Goal: Transaction & Acquisition: Download file/media

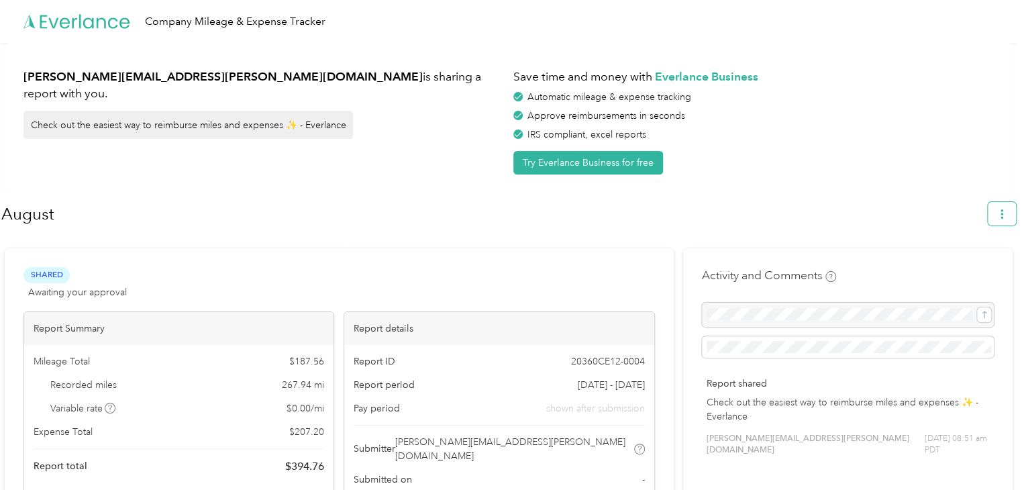
click at [1006, 212] on icon "button" at bounding box center [1001, 213] width 9 height 9
click at [968, 270] on span "Download" at bounding box center [970, 277] width 44 height 14
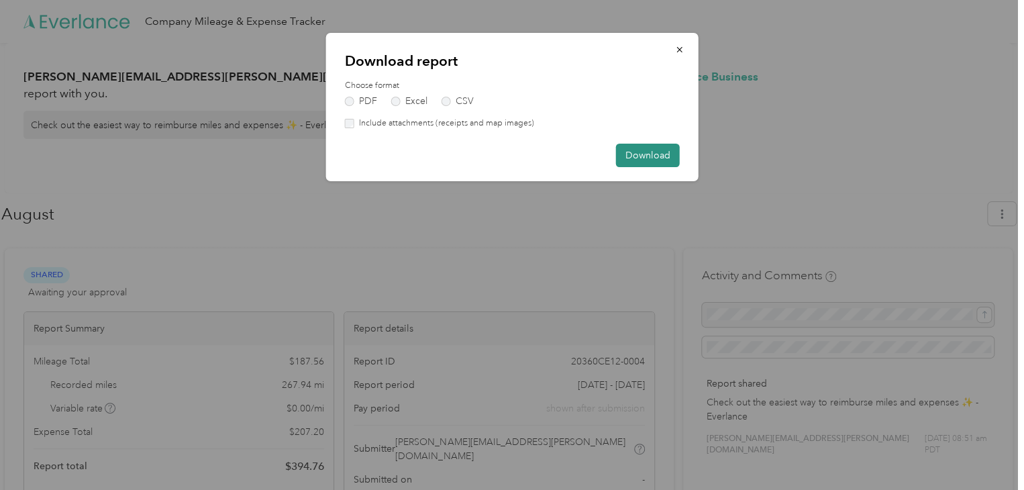
click at [637, 152] on button "Download" at bounding box center [648, 155] width 64 height 23
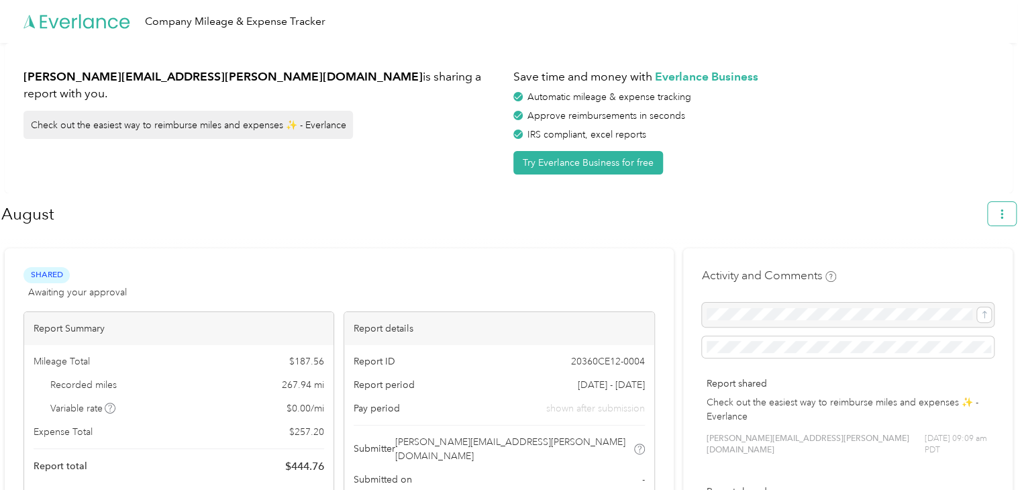
click at [1001, 217] on button "button" at bounding box center [1001, 213] width 28 height 23
click at [969, 270] on span "Download" at bounding box center [970, 277] width 44 height 14
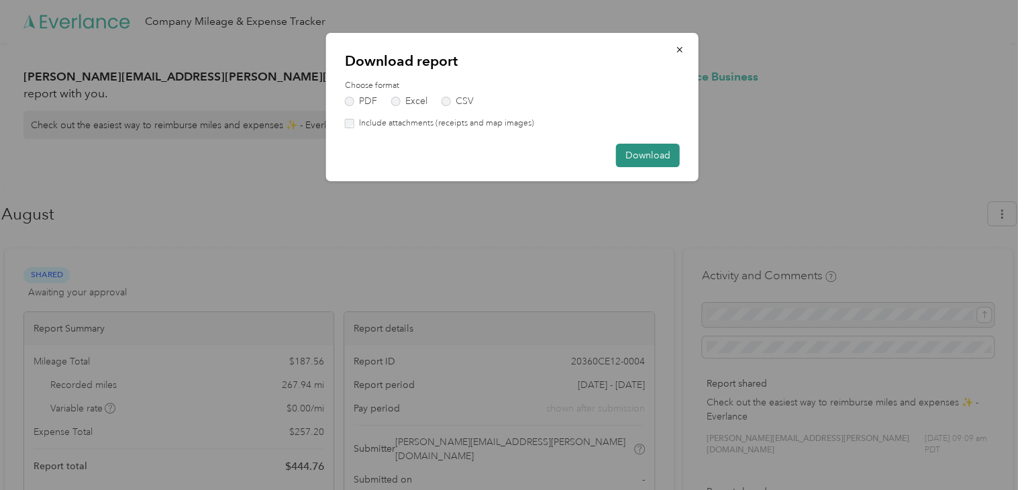
click at [655, 152] on button "Download" at bounding box center [648, 155] width 64 height 23
